Goal: Information Seeking & Learning: Learn about a topic

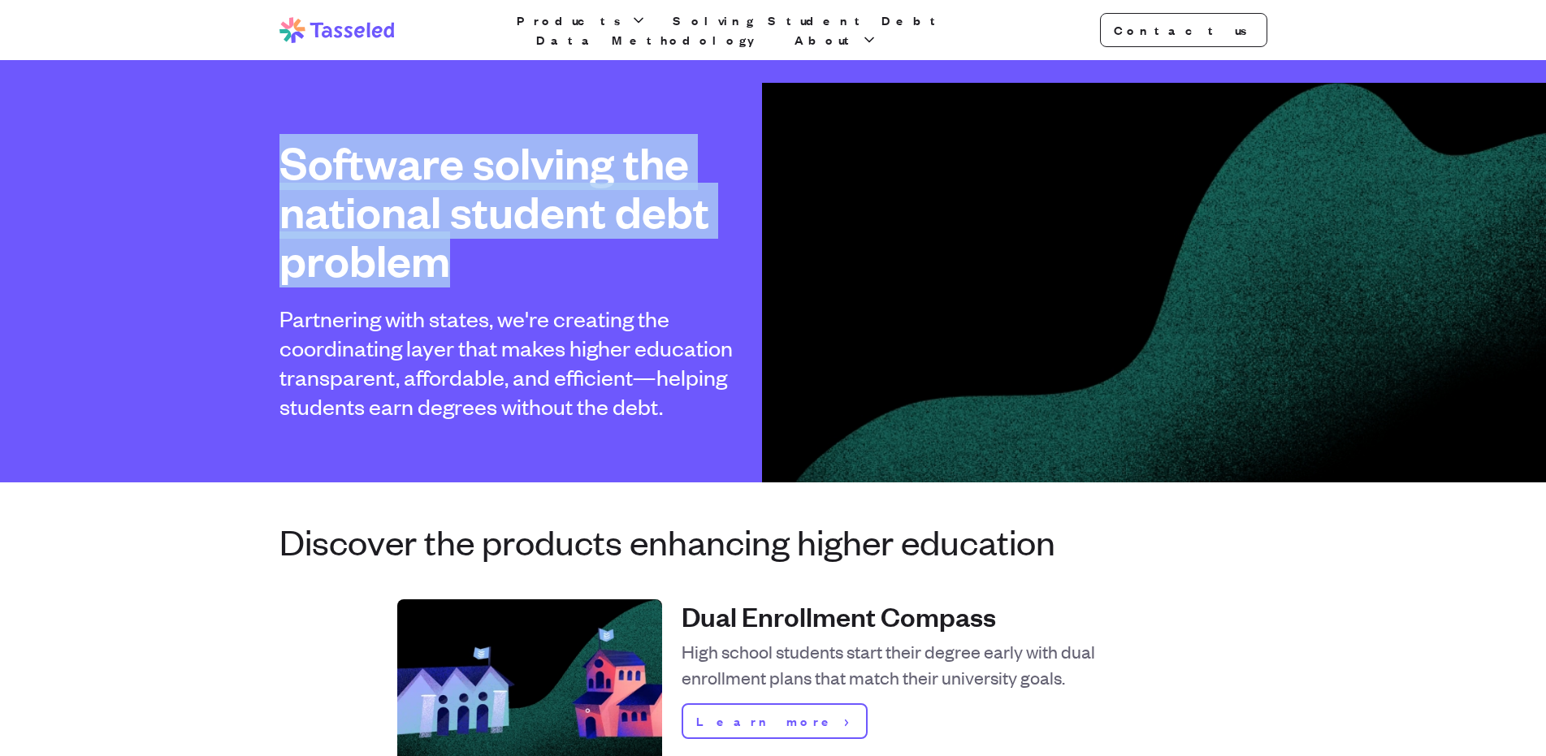
drag, startPoint x: 273, startPoint y: 161, endPoint x: 576, endPoint y: 271, distance: 322.5
click at [570, 278] on div "Software solving the national student debt problem Partnering with states, we'r…" at bounding box center [773, 279] width 1040 height 283
click at [576, 271] on h1 "Software solving the national student debt problem" at bounding box center [513, 211] width 468 height 146
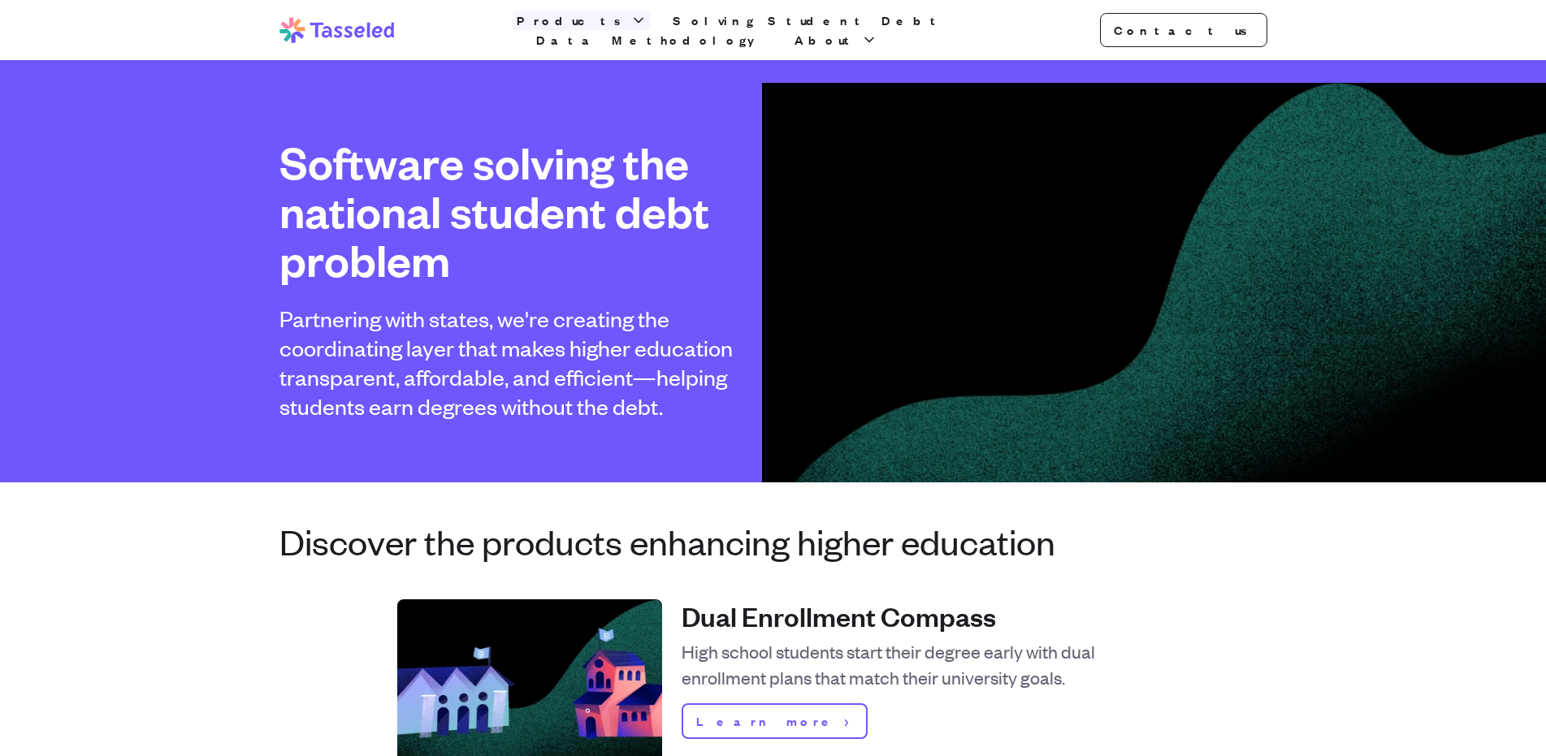
click at [586, 28] on span "Products" at bounding box center [572, 20] width 110 height 19
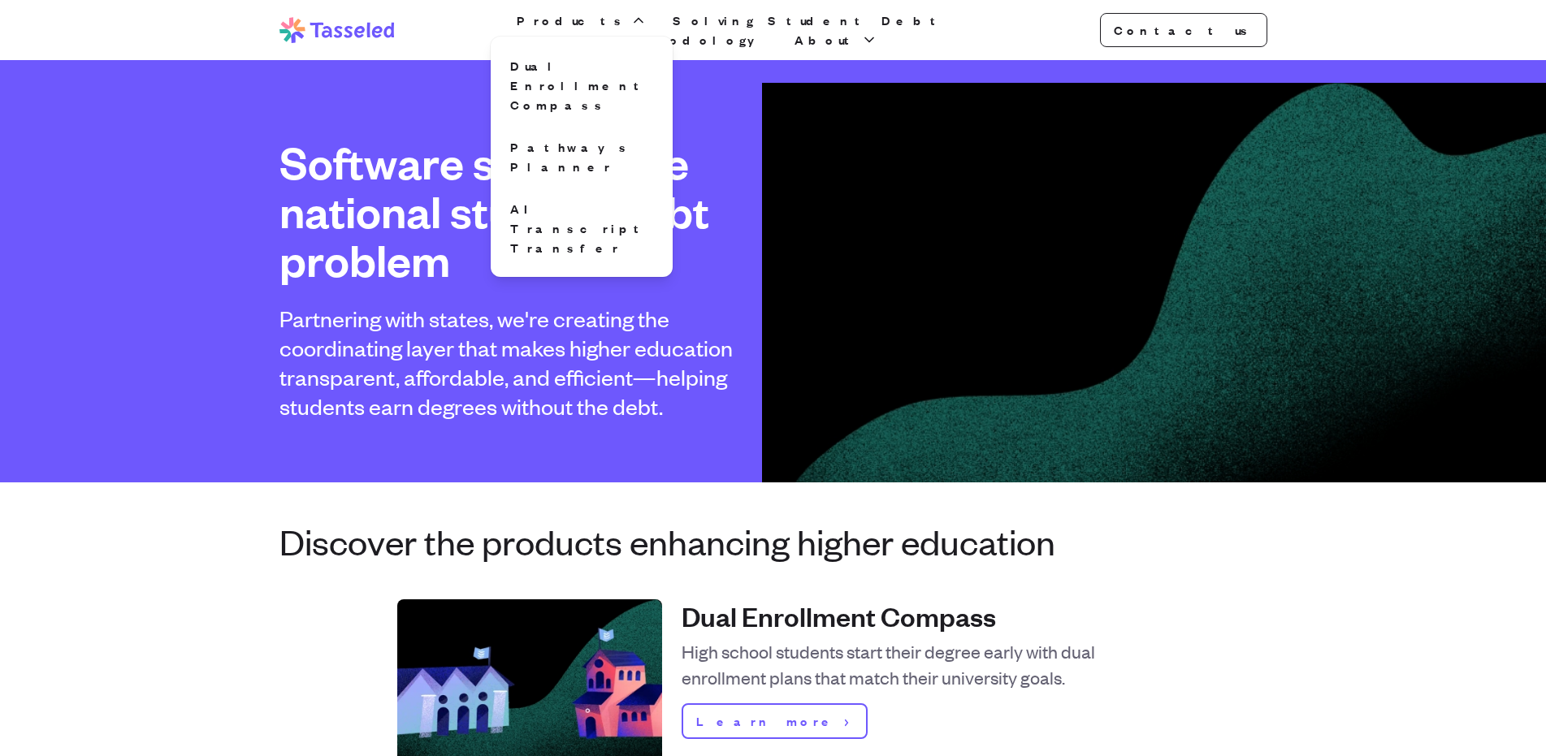
click at [898, 175] on div "Software solving the national student debt problem Partnering with states, we'r…" at bounding box center [773, 279] width 1040 height 283
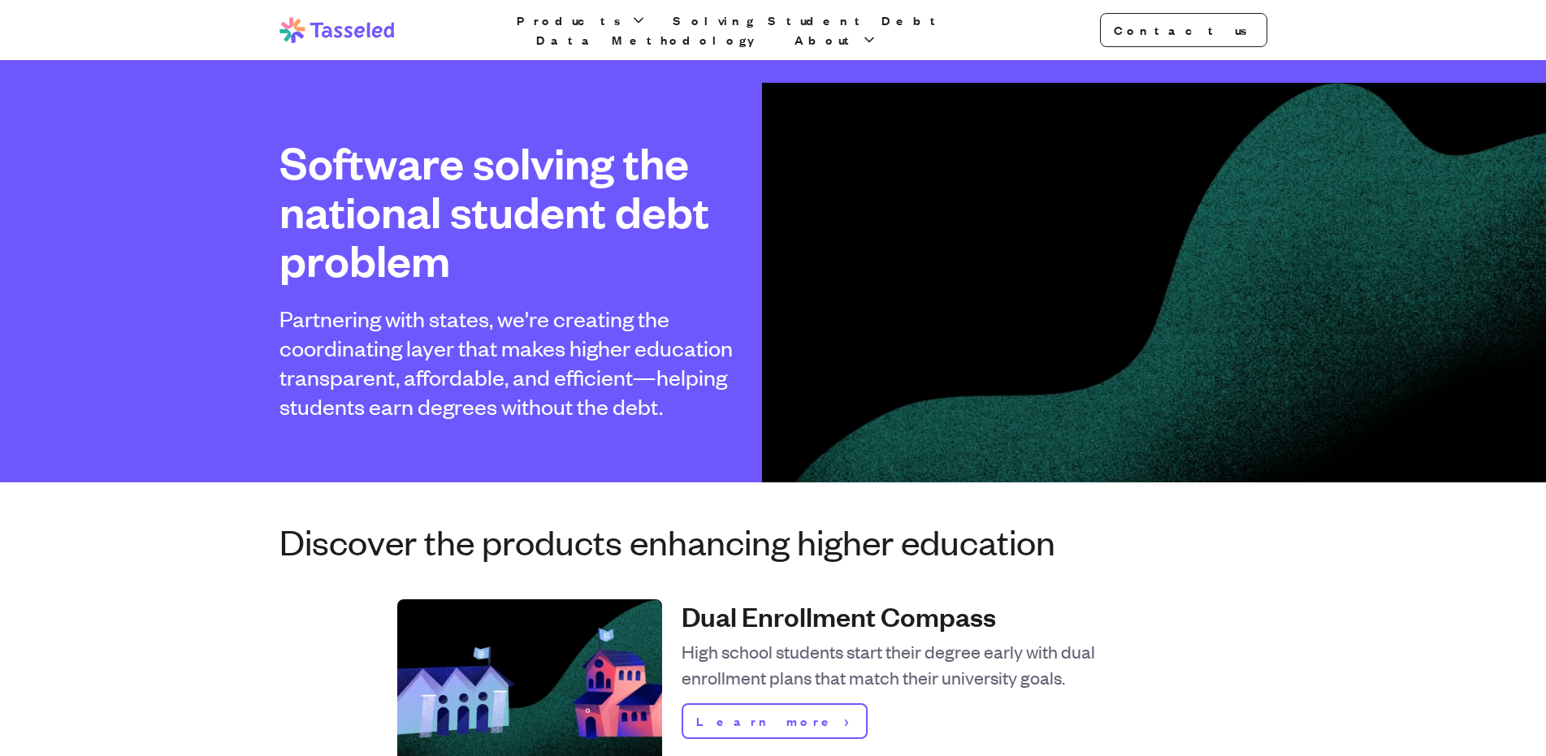
click at [1015, 310] on div "Software solving the national student debt problem Partnering with states, we'r…" at bounding box center [773, 279] width 1040 height 283
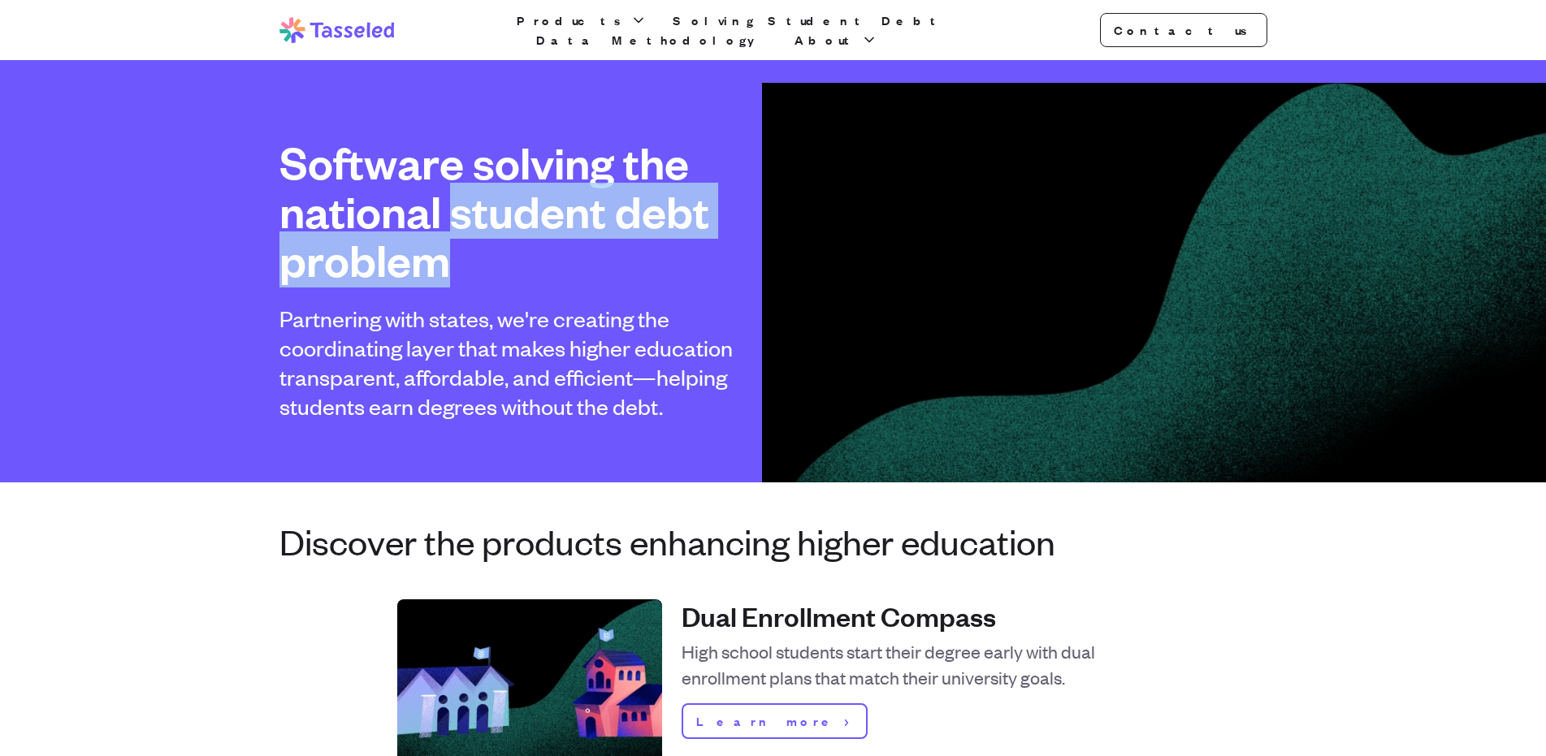
drag, startPoint x: 451, startPoint y: 216, endPoint x: 530, endPoint y: 255, distance: 88.6
click at [495, 260] on h1 "Software solving the national student debt problem" at bounding box center [513, 211] width 468 height 146
click at [530, 255] on h1 "Software solving the national student debt problem" at bounding box center [513, 211] width 468 height 146
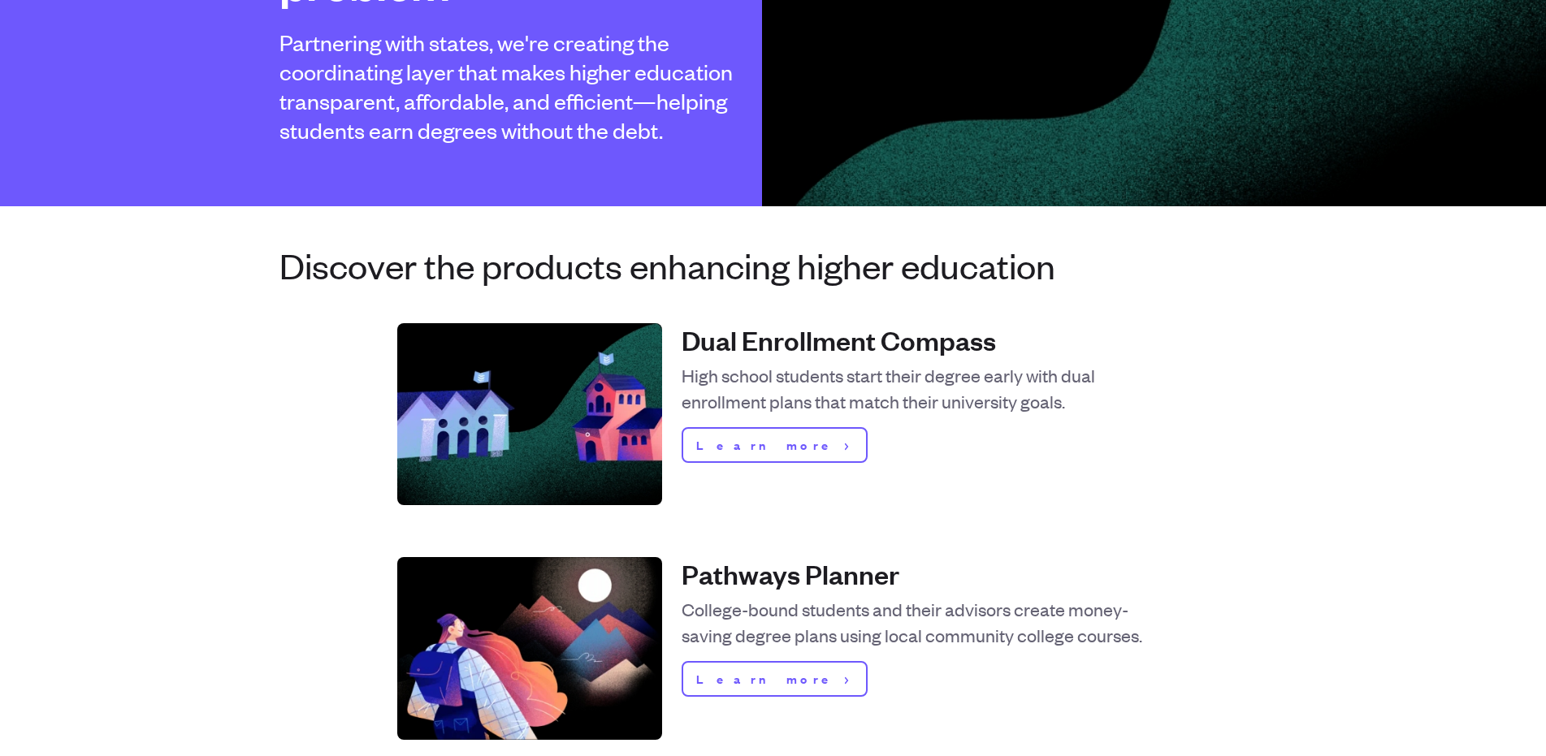
scroll to position [325, 0]
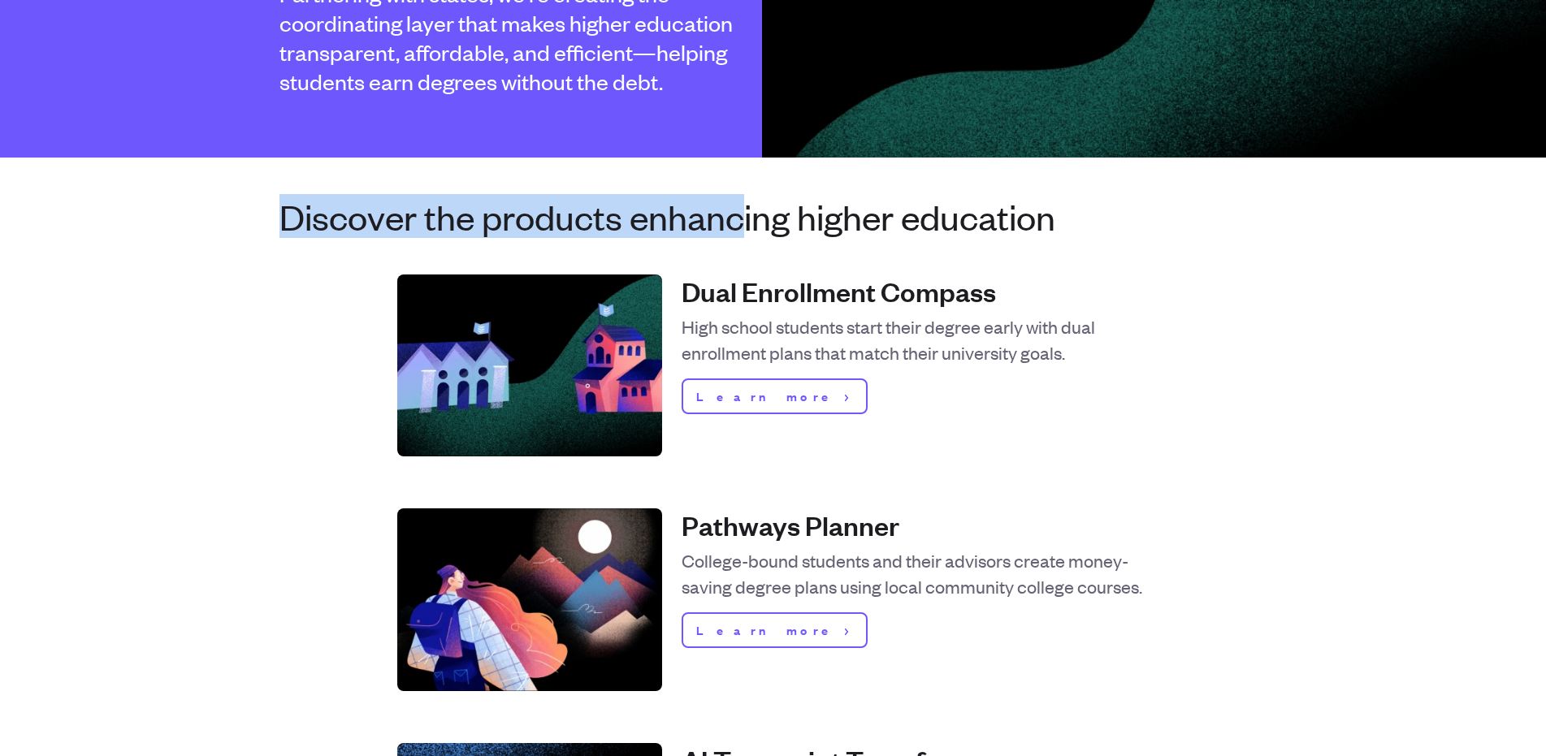
drag, startPoint x: 309, startPoint y: 222, endPoint x: 746, endPoint y: 221, distance: 437.0
click at [746, 221] on h3 "Discover the products enhancing higher education" at bounding box center [773, 216] width 988 height 39
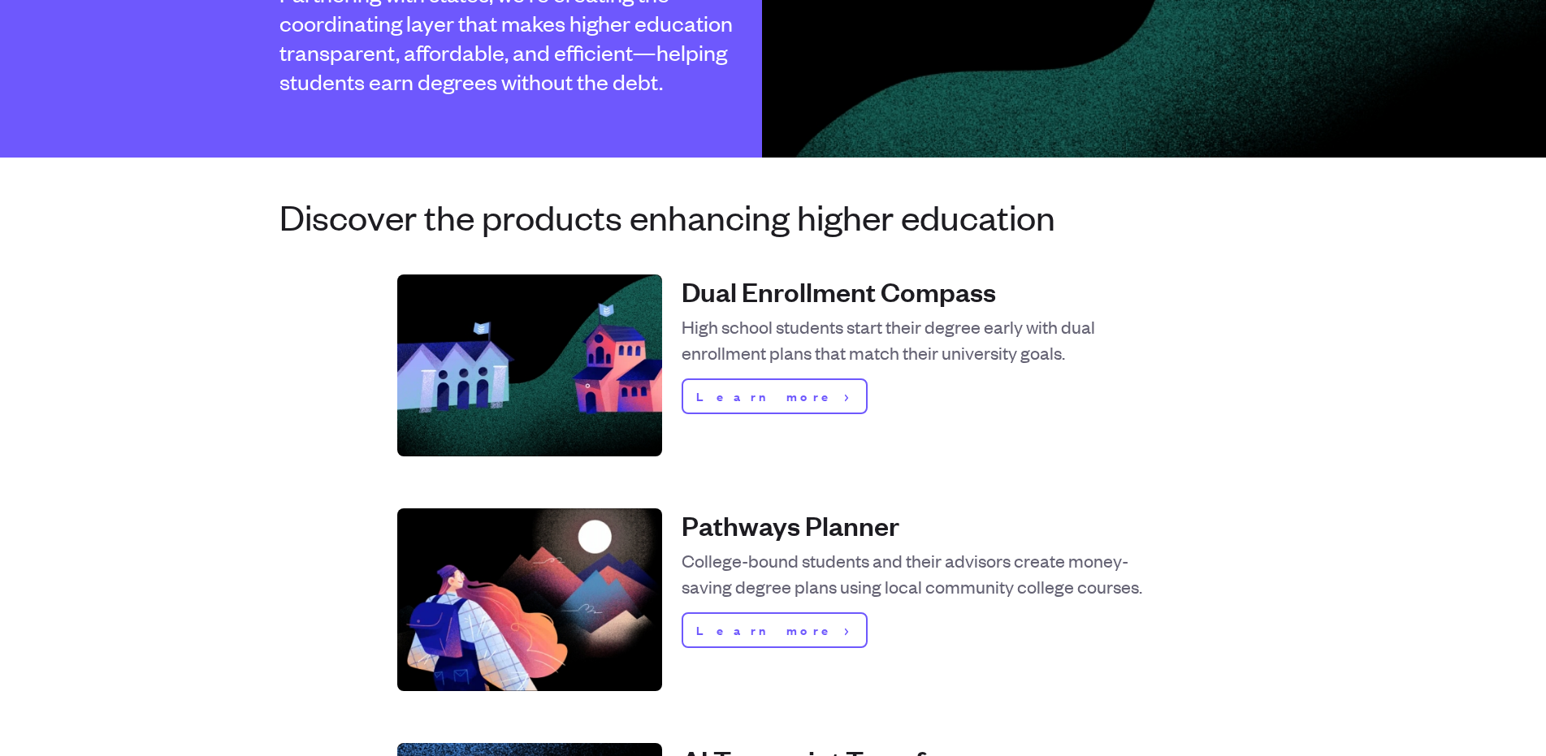
click at [751, 221] on h3 "Discover the products enhancing higher education" at bounding box center [773, 216] width 988 height 39
click at [928, 155] on img at bounding box center [1154, 41] width 784 height 567
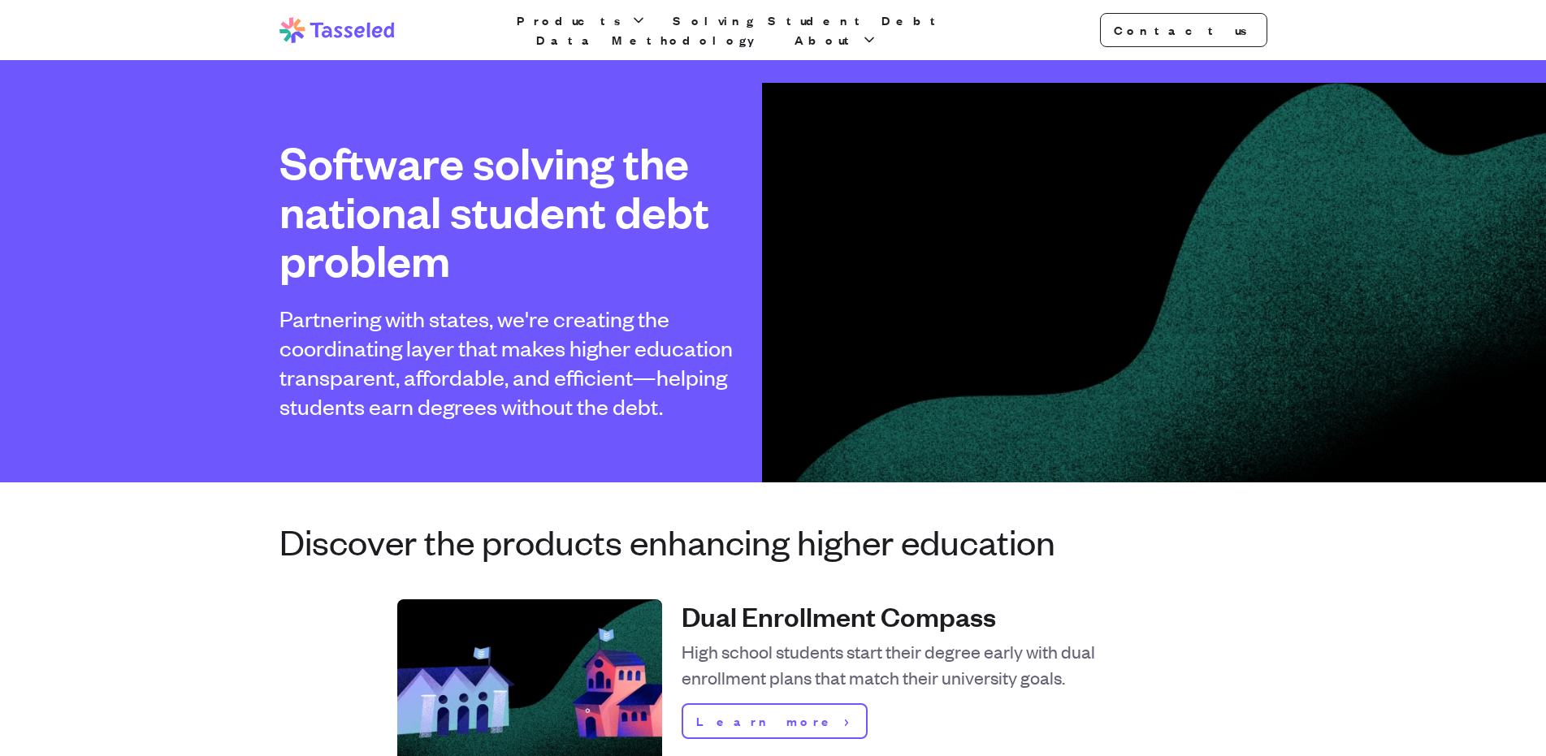
click at [405, 370] on h2 "Partnering with states, we're creating the coordinating layer that makes higher…" at bounding box center [513, 362] width 468 height 117
drag, startPoint x: 405, startPoint y: 370, endPoint x: 492, endPoint y: 382, distance: 88.5
click at [492, 382] on h2 "Partnering with states, we're creating the coordinating layer that makes higher…" at bounding box center [513, 362] width 468 height 117
click at [539, 383] on h2 "Partnering with states, we're creating the coordinating layer that makes higher…" at bounding box center [513, 362] width 468 height 117
drag, startPoint x: 539, startPoint y: 383, endPoint x: 659, endPoint y: 382, distance: 119.4
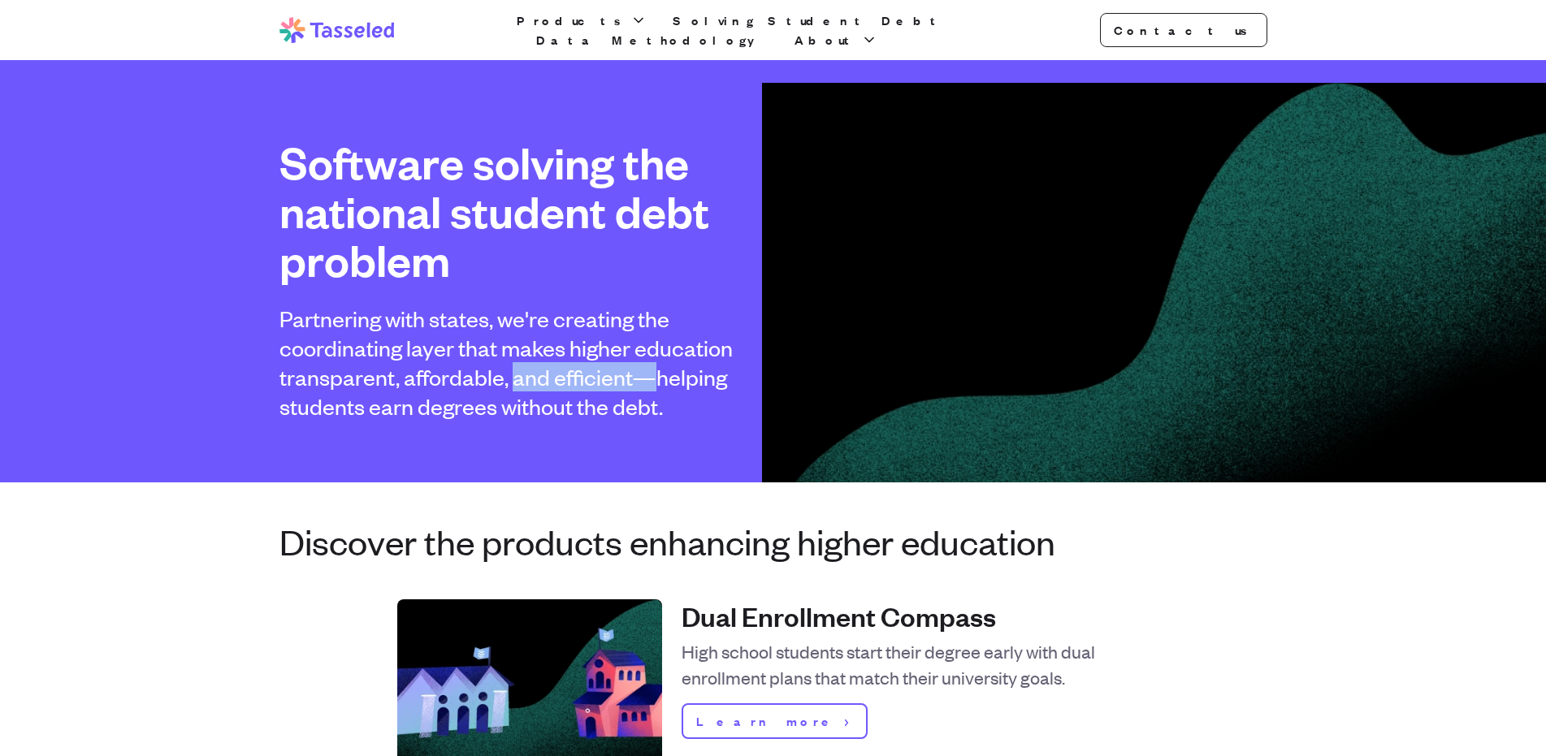
click at [659, 382] on h2 "Partnering with states, we're creating the coordinating layer that makes higher…" at bounding box center [513, 362] width 468 height 117
click at [683, 380] on h2 "Partnering with states, we're creating the coordinating layer that makes higher…" at bounding box center [513, 362] width 468 height 117
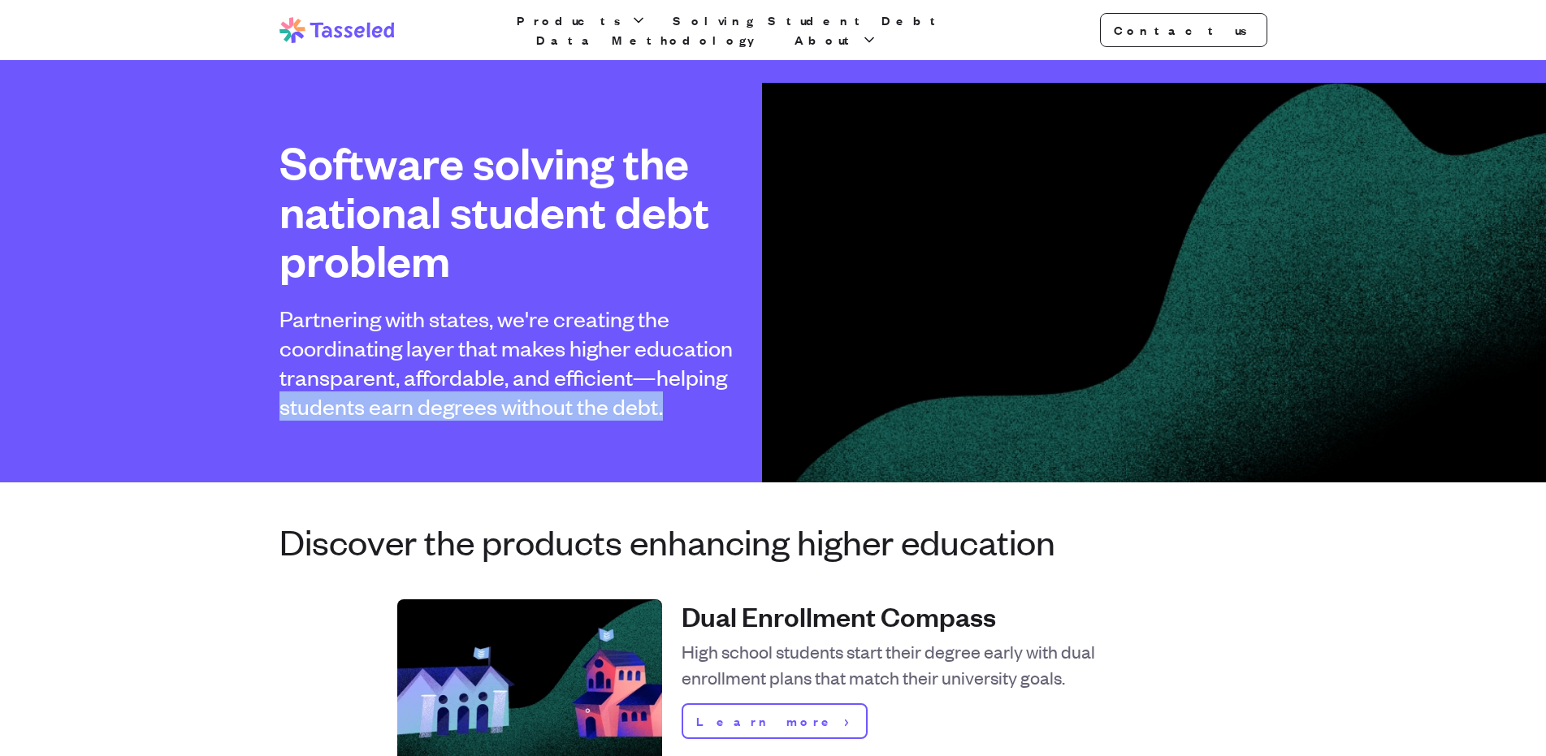
drag, startPoint x: 270, startPoint y: 412, endPoint x: 719, endPoint y: 405, distance: 448.4
click at [667, 409] on div "Software solving the national student debt problem Partnering with states, we'r…" at bounding box center [773, 279] width 1040 height 283
click at [719, 405] on h2 "Partnering with states, we're creating the coordinating layer that makes higher…" at bounding box center [513, 362] width 468 height 117
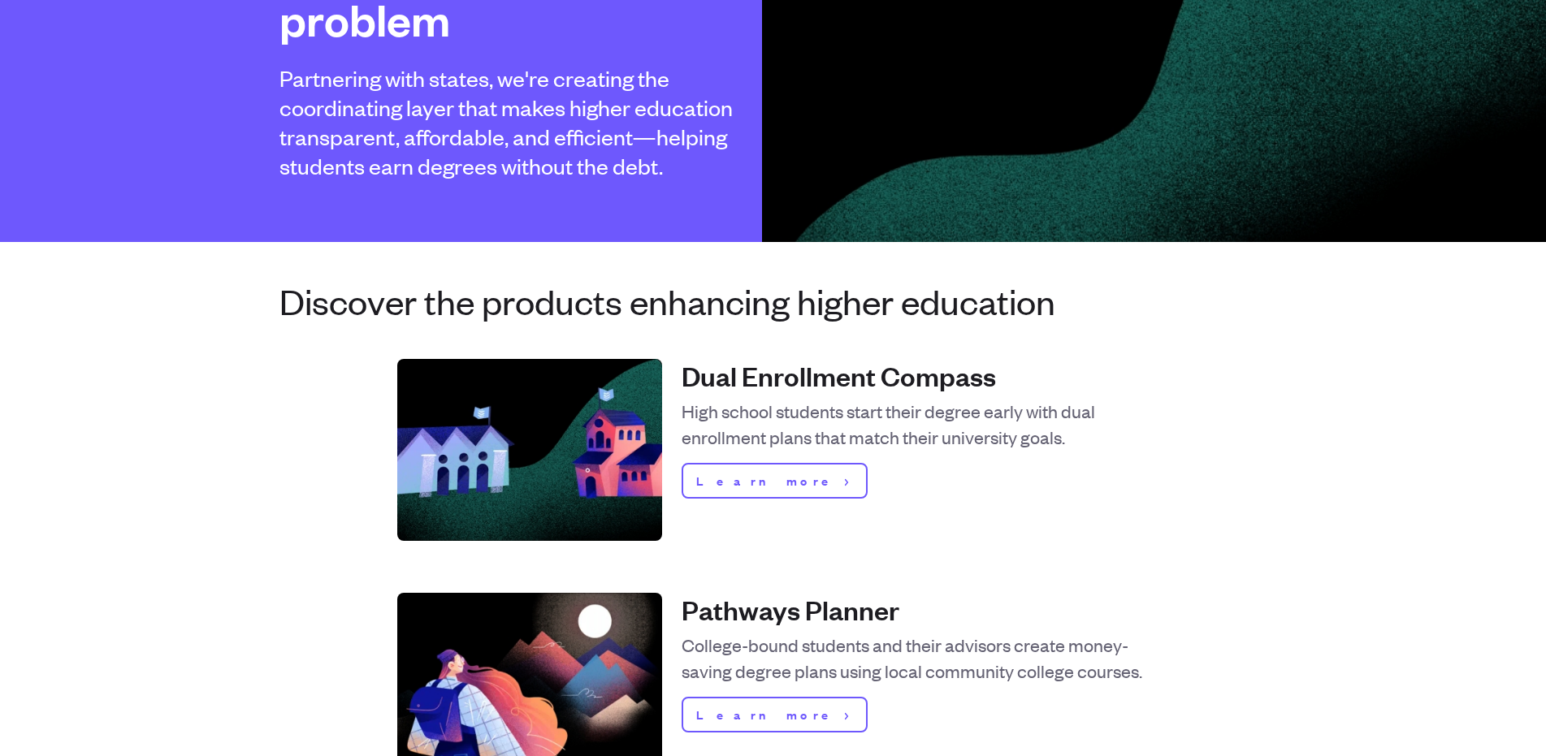
scroll to position [244, 0]
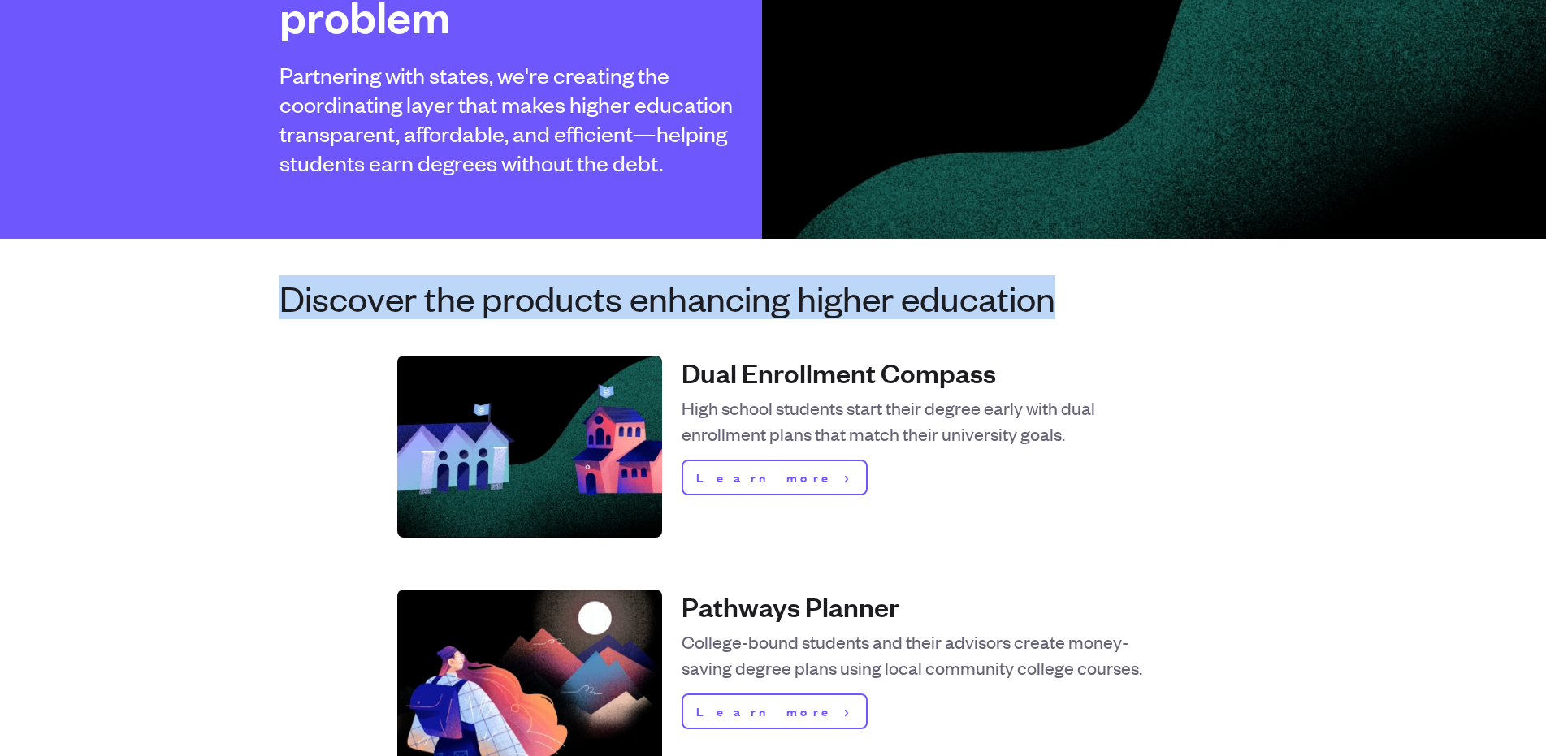
drag, startPoint x: 283, startPoint y: 304, endPoint x: 1097, endPoint y: 308, distance: 813.1
click at [1097, 308] on h3 "Discover the products enhancing higher education" at bounding box center [773, 297] width 988 height 39
click at [1089, 308] on h3 "Discover the products enhancing higher education" at bounding box center [773, 297] width 988 height 39
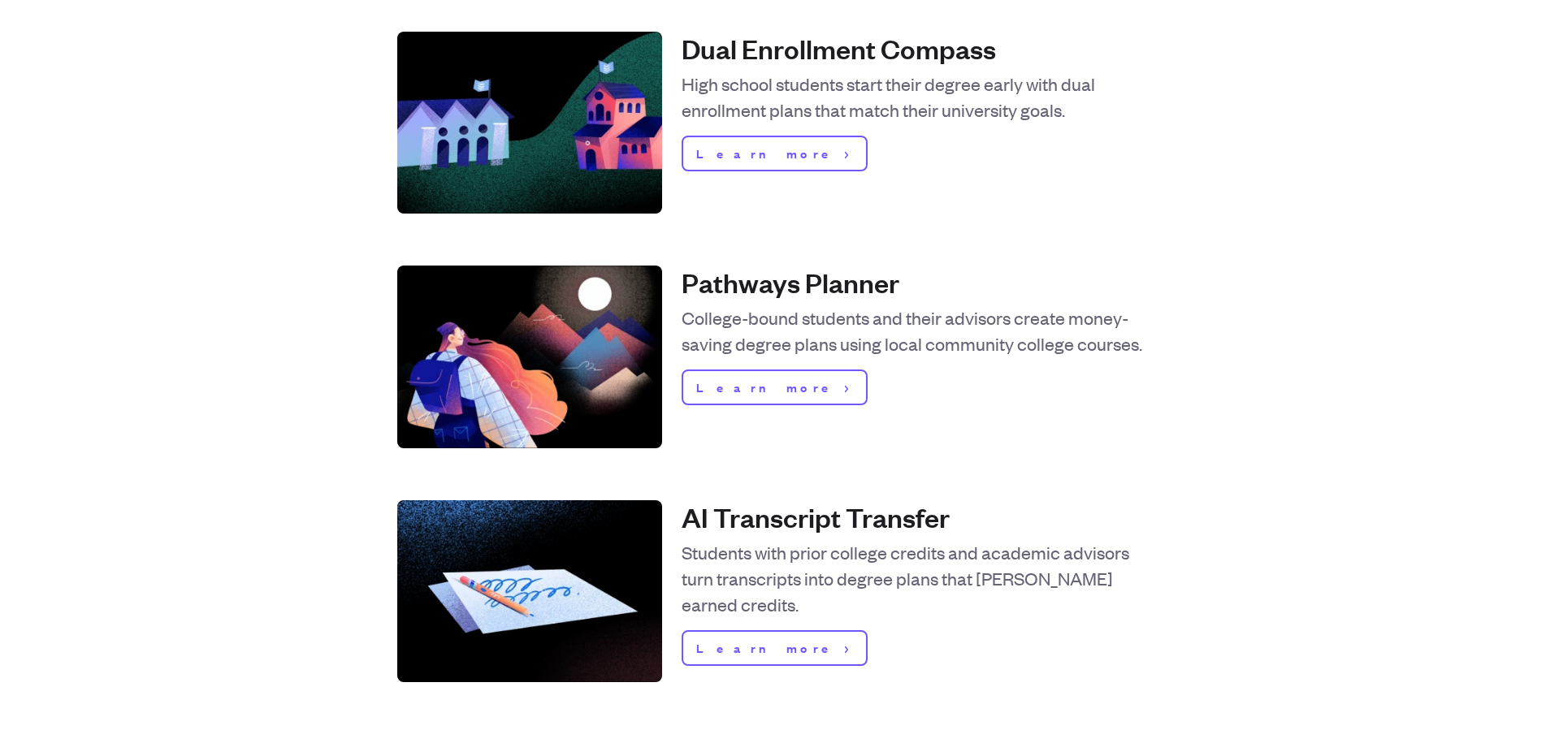
scroll to position [569, 0]
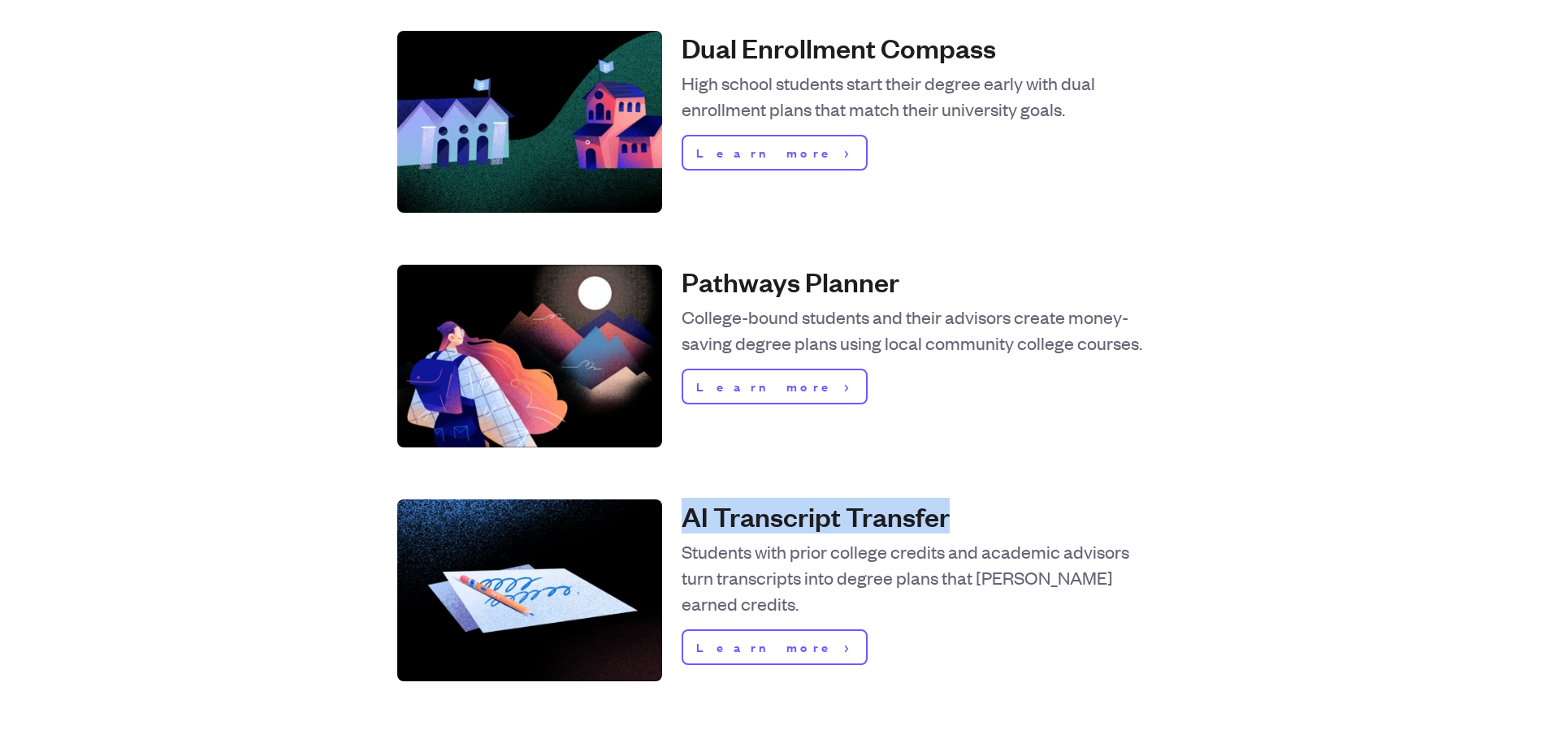
drag, startPoint x: 698, startPoint y: 517, endPoint x: 967, endPoint y: 517, distance: 268.9
click at [967, 517] on h4 "AI Transcript Transfer" at bounding box center [915, 516] width 468 height 32
